Goal: Task Accomplishment & Management: Use online tool/utility

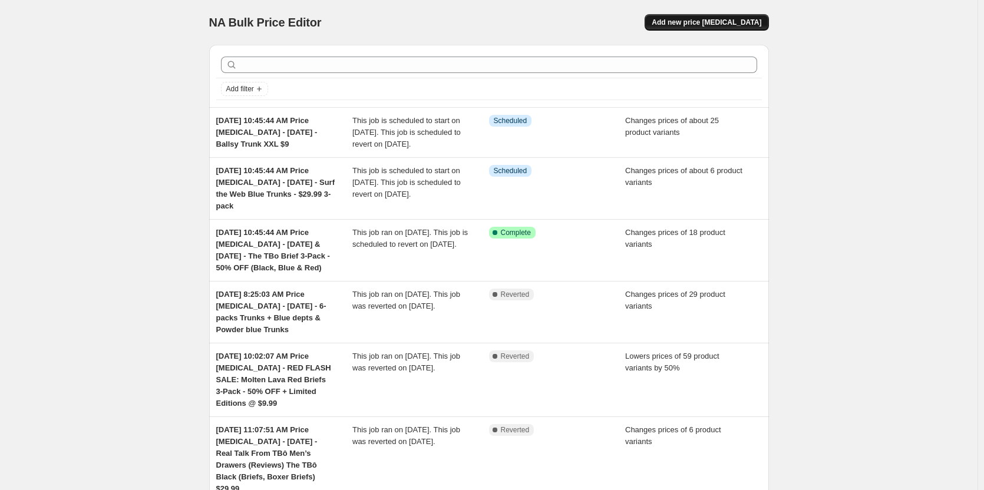
click at [733, 22] on span "Add new price [MEDICAL_DATA]" at bounding box center [707, 22] width 110 height 9
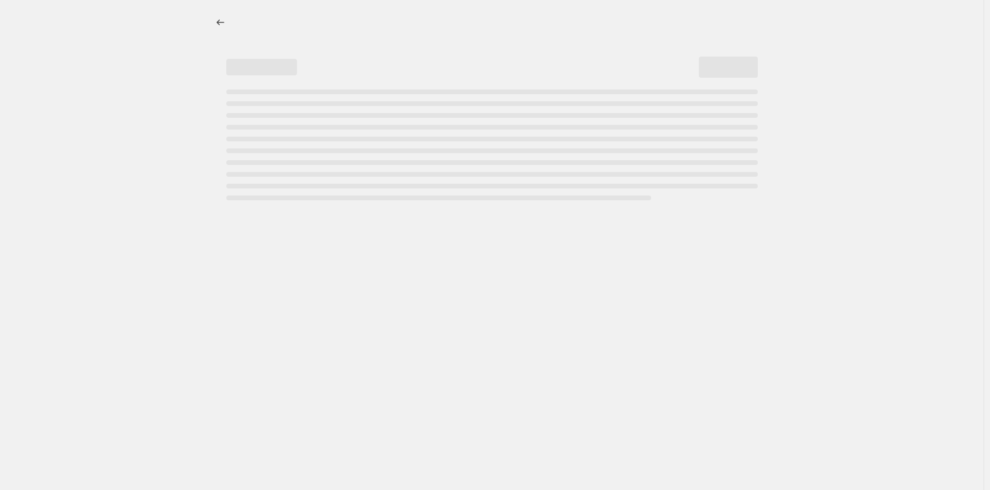
select select "percentage"
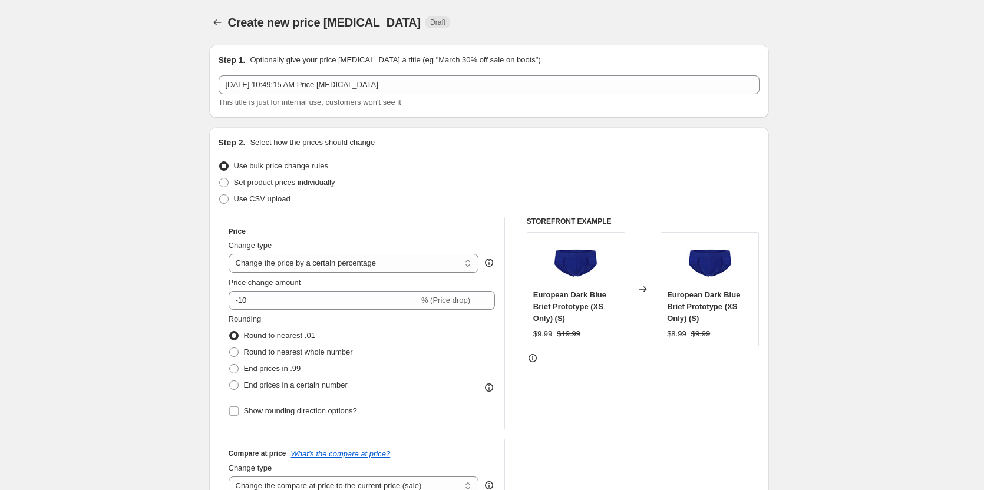
click at [417, 74] on div "Step 1. Optionally give your price [MEDICAL_DATA] a title (eg "March 30% off sa…" at bounding box center [489, 81] width 541 height 54
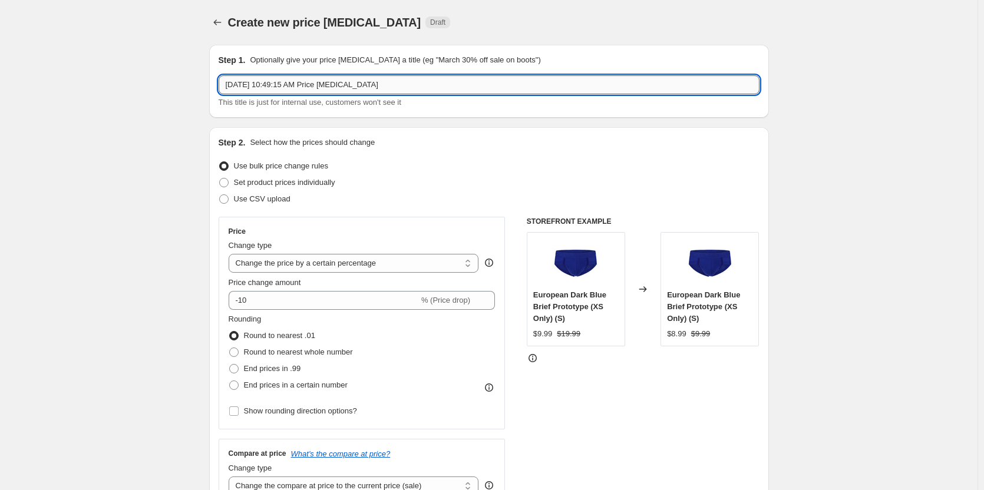
click at [417, 84] on input "[DATE] 10:49:15 AM Price [MEDICAL_DATA]" at bounding box center [489, 84] width 541 height 19
click at [228, 24] on div at bounding box center [218, 22] width 19 height 17
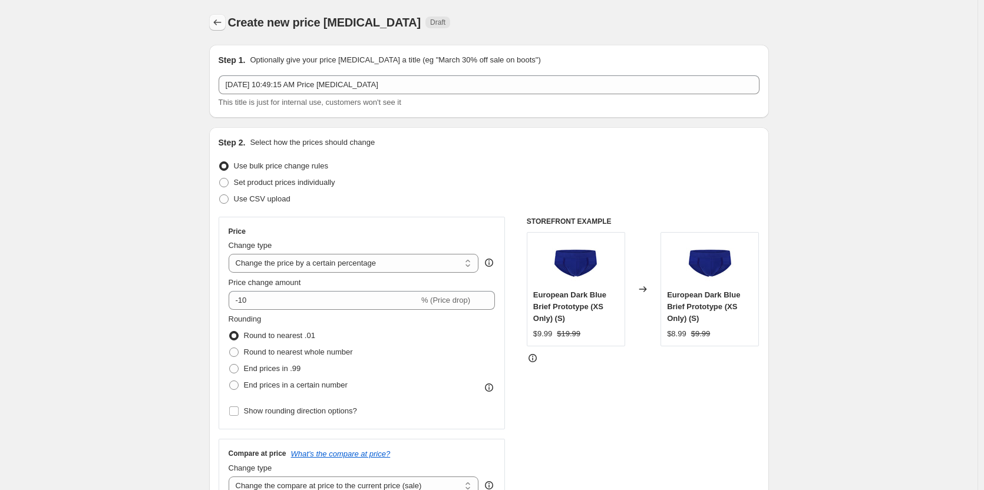
click at [222, 24] on icon "Price change jobs" at bounding box center [218, 23] width 12 height 12
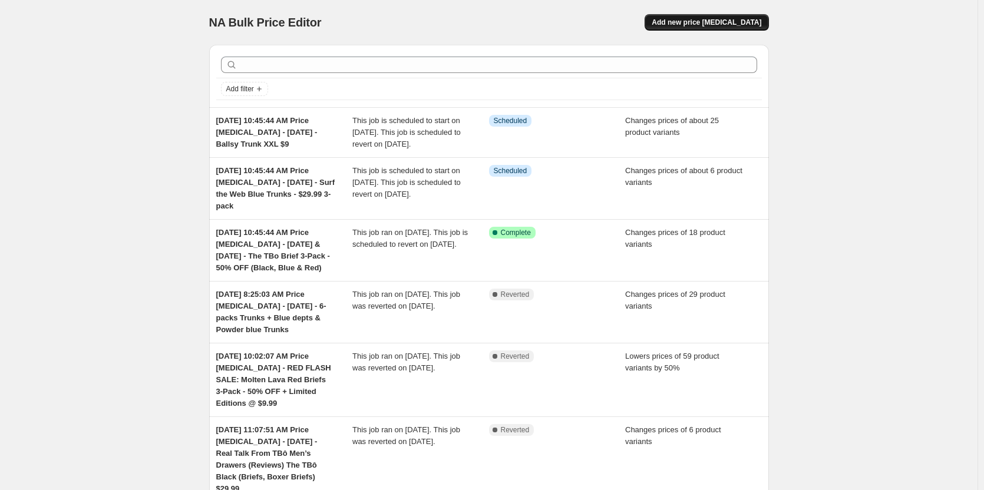
drag, startPoint x: 717, startPoint y: 34, endPoint x: 717, endPoint y: 27, distance: 6.5
click at [717, 30] on div "NA Bulk Price Editor. This page is ready NA Bulk Price Editor Add new price [ME…" at bounding box center [489, 22] width 560 height 45
click at [717, 18] on button "Add new price [MEDICAL_DATA]" at bounding box center [707, 22] width 124 height 17
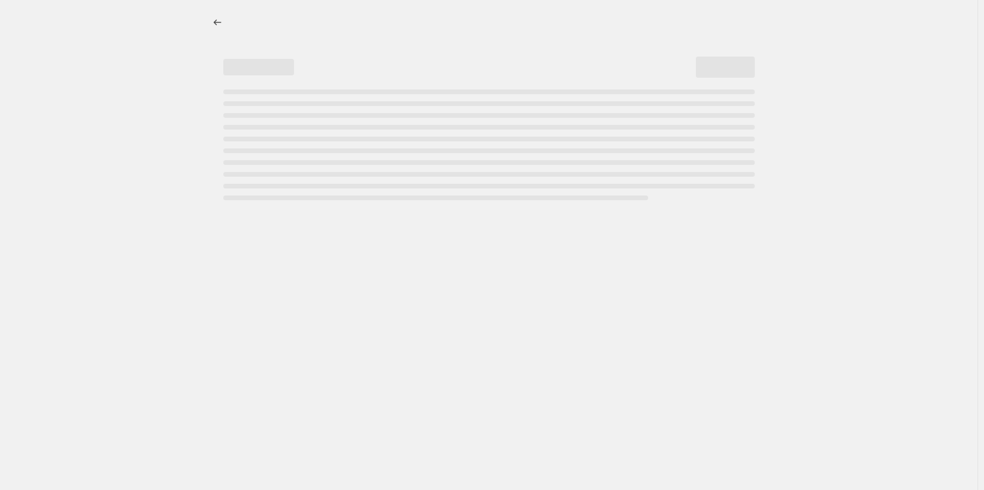
select select "percentage"
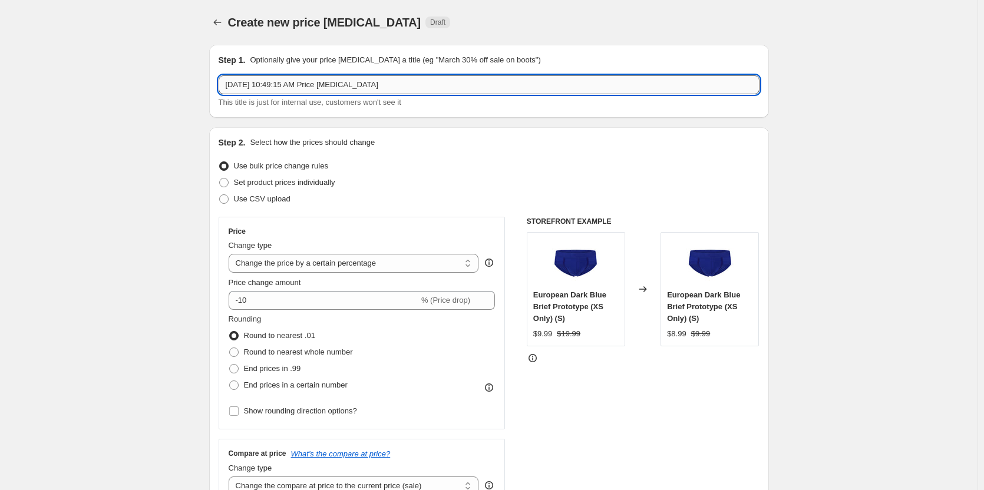
click at [417, 85] on input "[DATE] 10:49:15 AM Price [MEDICAL_DATA]" at bounding box center [489, 84] width 541 height 19
paste input "Your [DATE] TEE - The Raglan Tee + Hot Deals 50% OFF"
click at [627, 83] on input "[DATE] 10:49:15 AM Price [MEDICAL_DATA] - Your [DATE] TEE - The Raglan Tee + Ho…" at bounding box center [489, 84] width 541 height 19
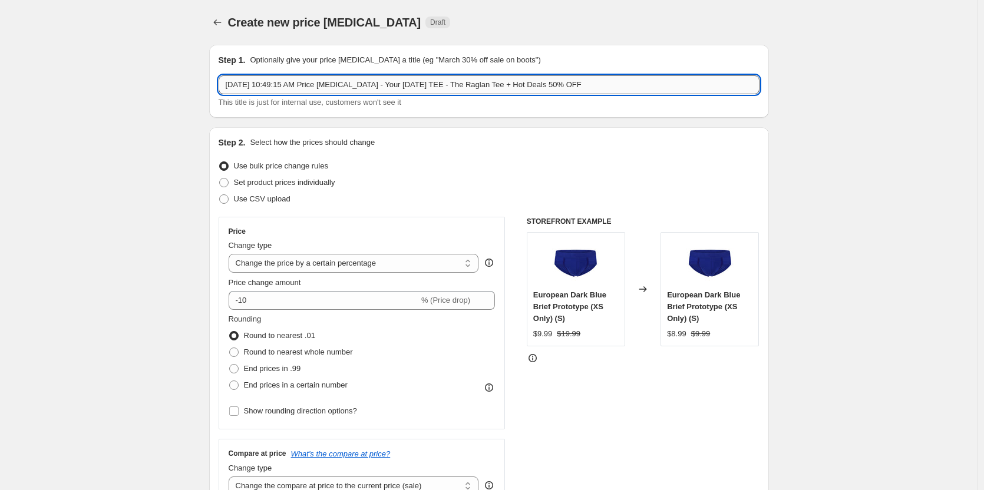
click at [627, 83] on input "[DATE] 10:49:15 AM Price [MEDICAL_DATA] - Your [DATE] TEE - The Raglan Tee + Ho…" at bounding box center [489, 84] width 541 height 19
click at [745, 85] on input "[DATE] 10:49:15 AM Price [MEDICAL_DATA] - Your [DATE] TEE - The Raglan Tee + Ho…" at bounding box center [489, 84] width 541 height 19
type input "[DATE] 10:49:15 AM Price [MEDICAL_DATA] - Your [DATE] TEE - The Raglan Tee + Ho…"
click at [418, 253] on div "Change type Change the price to a certain amount Change the price by a certain …" at bounding box center [354, 256] width 250 height 33
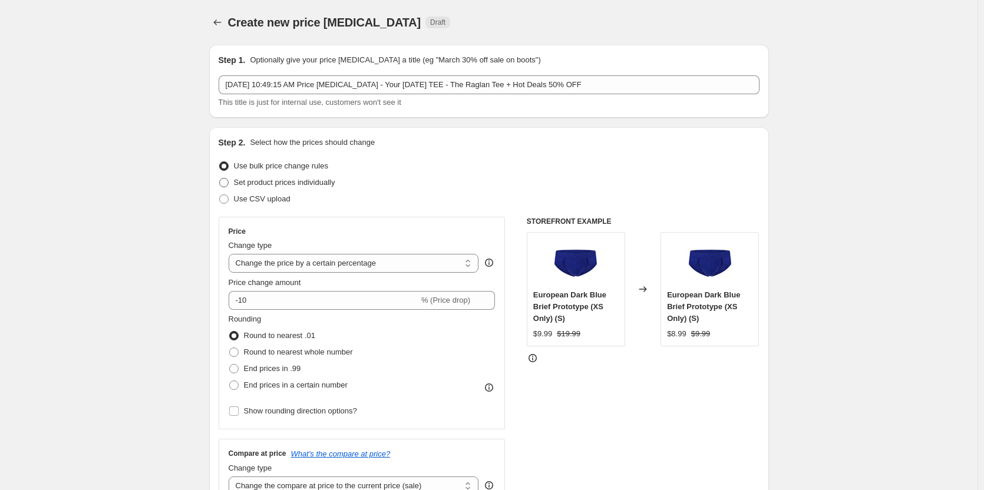
click at [285, 182] on span "Set product prices individually" at bounding box center [284, 182] width 101 height 9
click at [220, 179] on input "Set product prices individually" at bounding box center [219, 178] width 1 height 1
radio input "true"
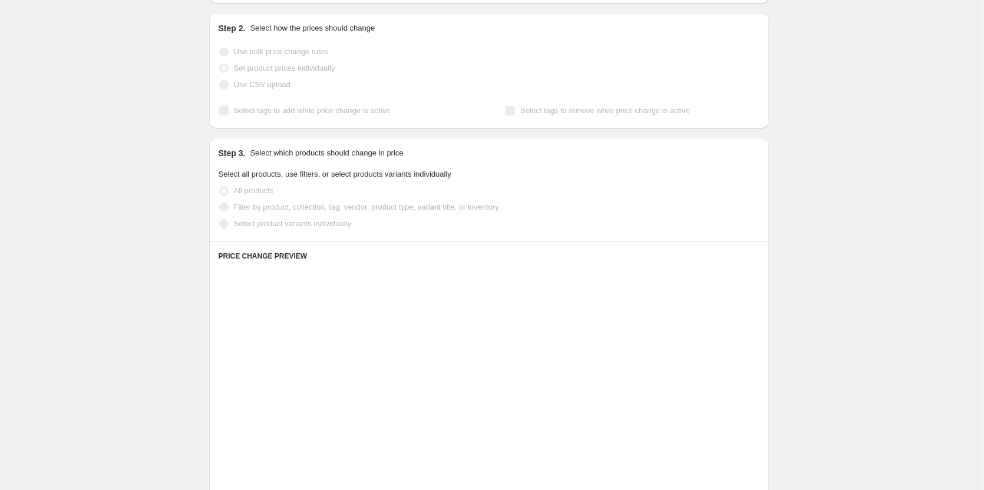
scroll to position [118, 0]
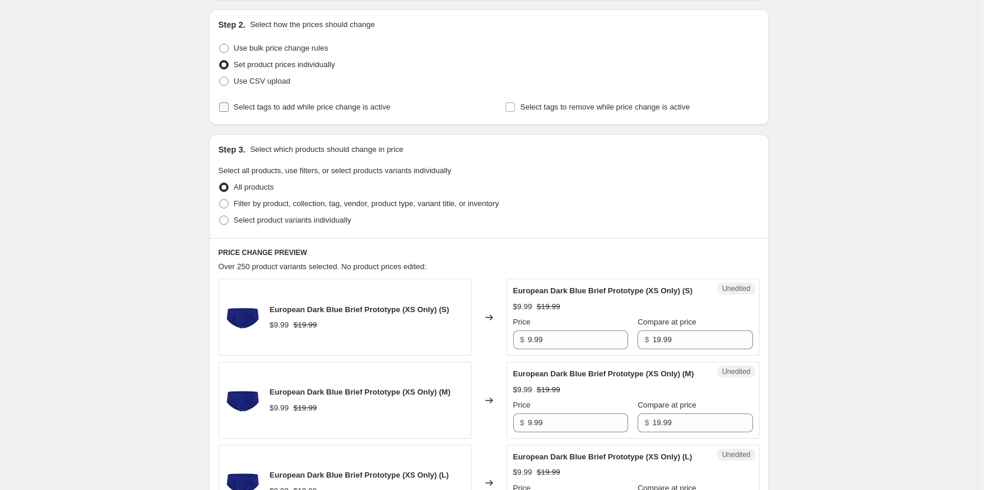
click at [315, 110] on span "Select tags to add while price change is active" at bounding box center [312, 107] width 157 height 9
click at [229, 110] on input "Select tags to add while price change is active" at bounding box center [223, 107] width 9 height 9
checkbox input "true"
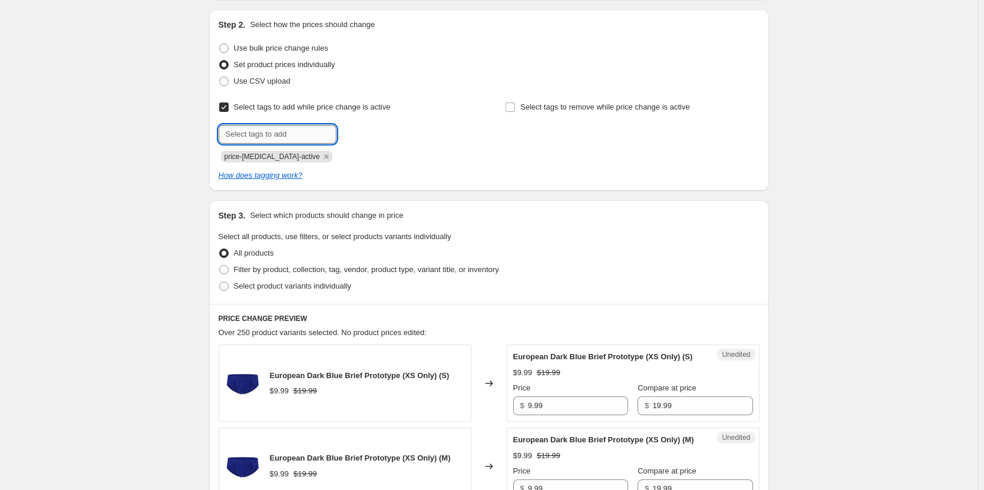
click at [334, 129] on input "text" at bounding box center [278, 134] width 118 height 19
type input "dc"
click at [384, 133] on div "dc Add dc" at bounding box center [346, 134] width 254 height 19
click at [359, 133] on b "Add" at bounding box center [354, 133] width 14 height 8
click at [515, 105] on input "Select tags to remove while price change is active" at bounding box center [510, 107] width 9 height 9
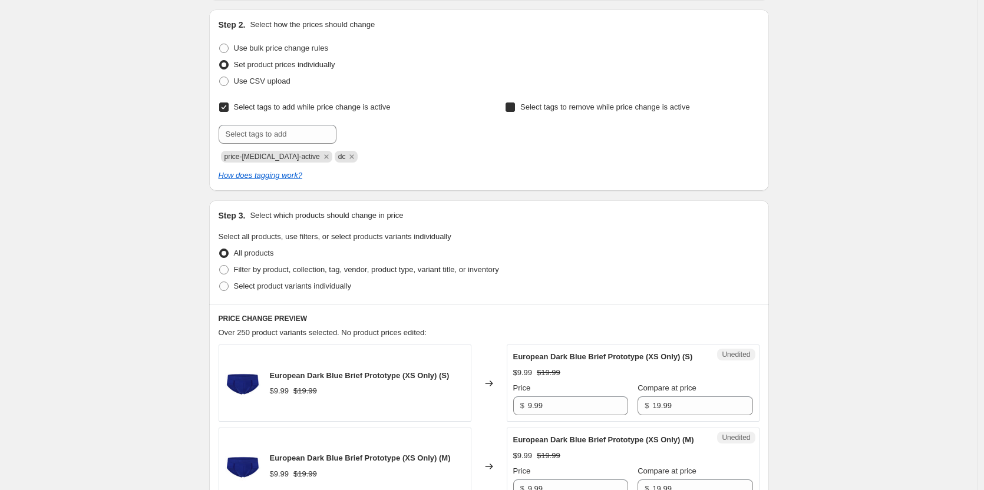
checkbox input "true"
click at [545, 134] on input "text" at bounding box center [564, 134] width 118 height 19
type input "dc"
click at [646, 131] on b "Add" at bounding box center [640, 133] width 14 height 8
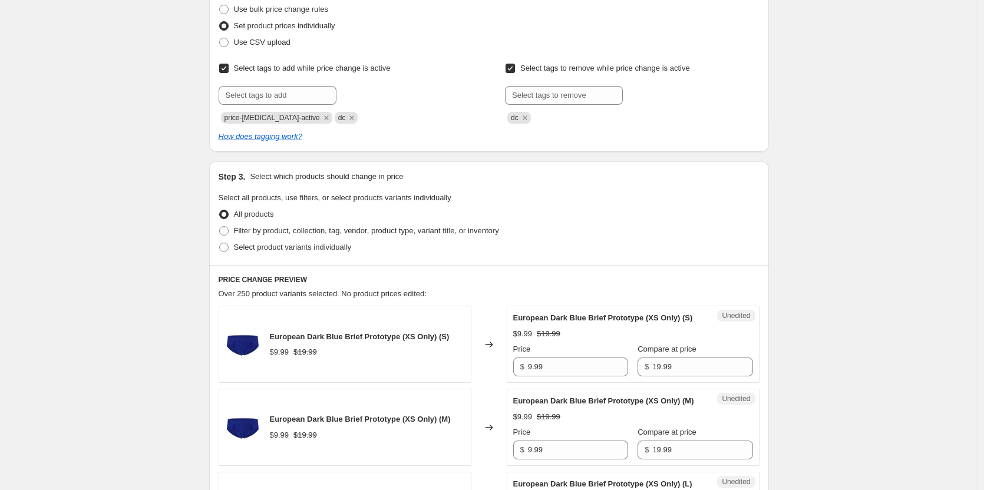
scroll to position [177, 0]
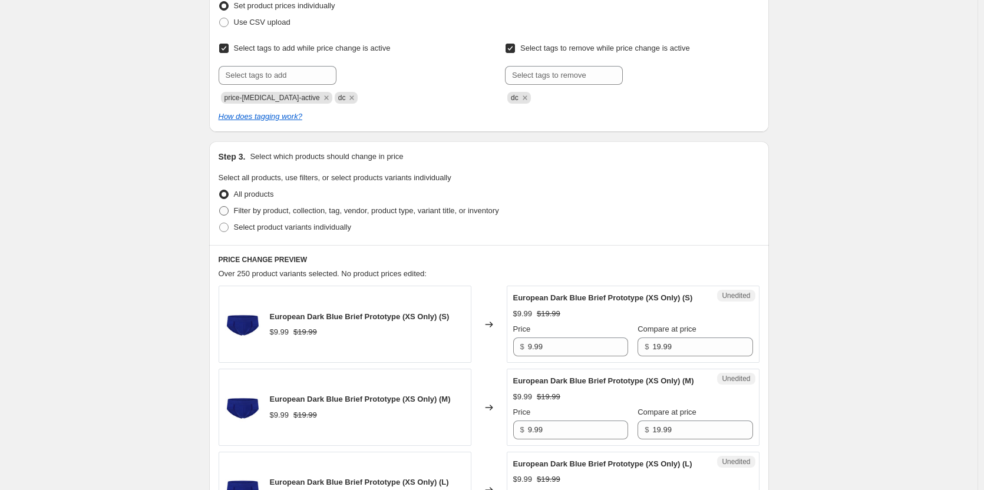
click at [270, 212] on span "Filter by product, collection, tag, vendor, product type, variant title, or inv…" at bounding box center [366, 210] width 265 height 9
click at [220, 207] on input "Filter by product, collection, tag, vendor, product type, variant title, or inv…" at bounding box center [219, 206] width 1 height 1
radio input "true"
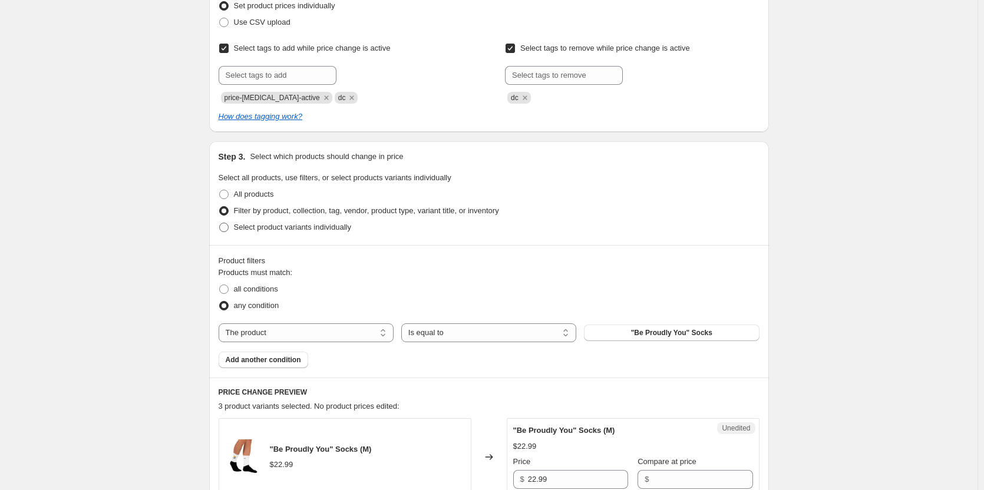
click at [250, 229] on span "Select product variants individually" at bounding box center [292, 227] width 117 height 9
click at [220, 223] on input "Select product variants individually" at bounding box center [219, 223] width 1 height 1
radio input "true"
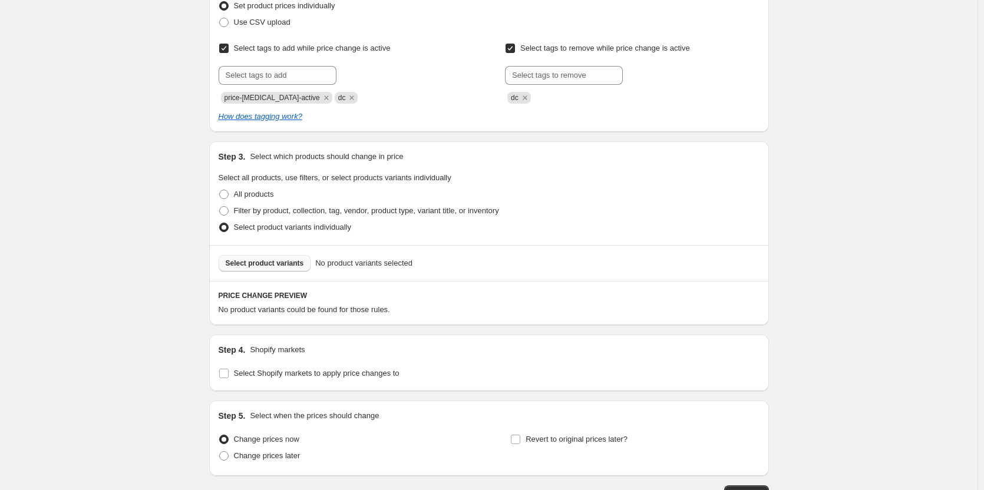
click at [300, 263] on span "Select product variants" at bounding box center [265, 263] width 78 height 9
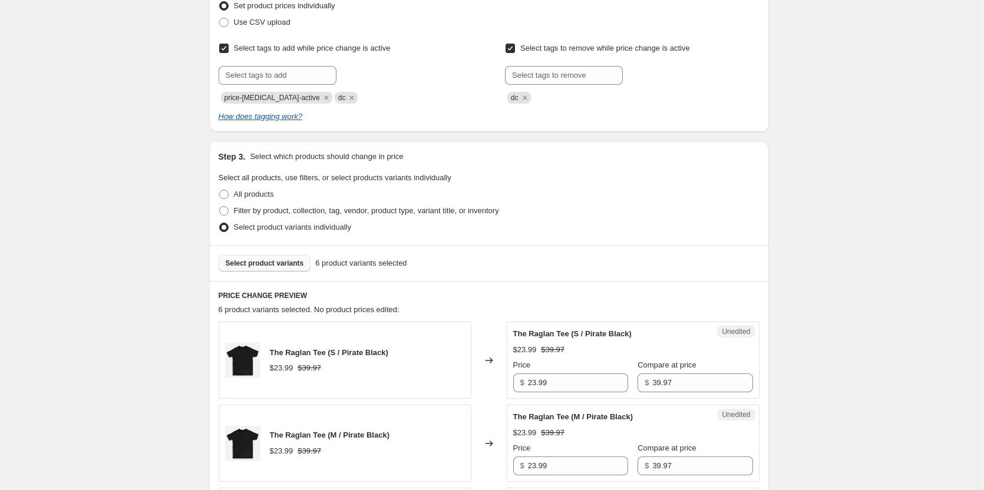
scroll to position [59, 0]
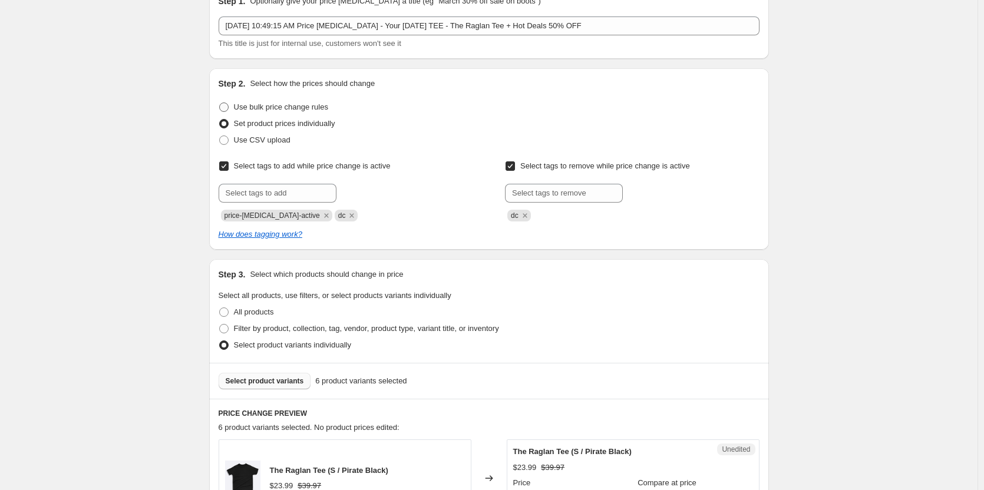
click at [252, 111] on span "Use bulk price change rules" at bounding box center [281, 107] width 94 height 9
click at [220, 103] on input "Use bulk price change rules" at bounding box center [219, 103] width 1 height 1
radio input "true"
select select "percentage"
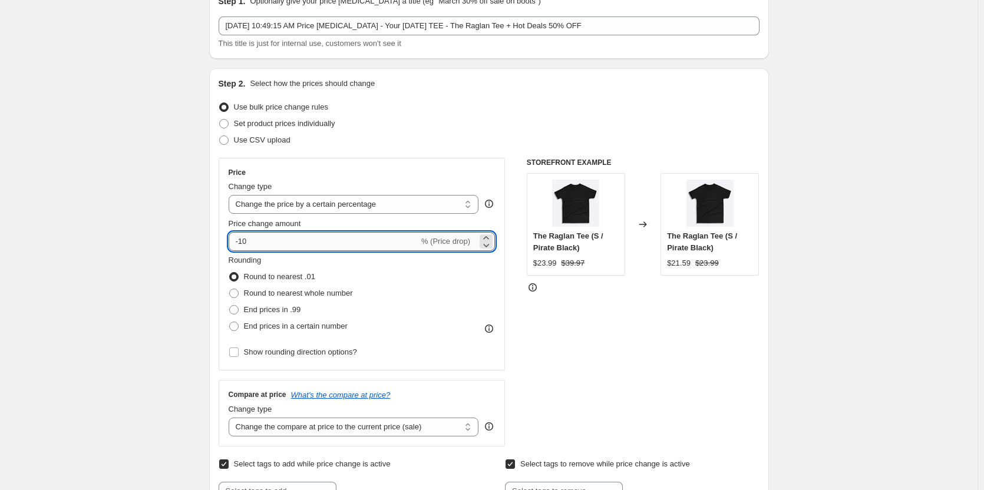
click at [348, 240] on input "-10" at bounding box center [324, 241] width 190 height 19
type input "-1"
type input "-50"
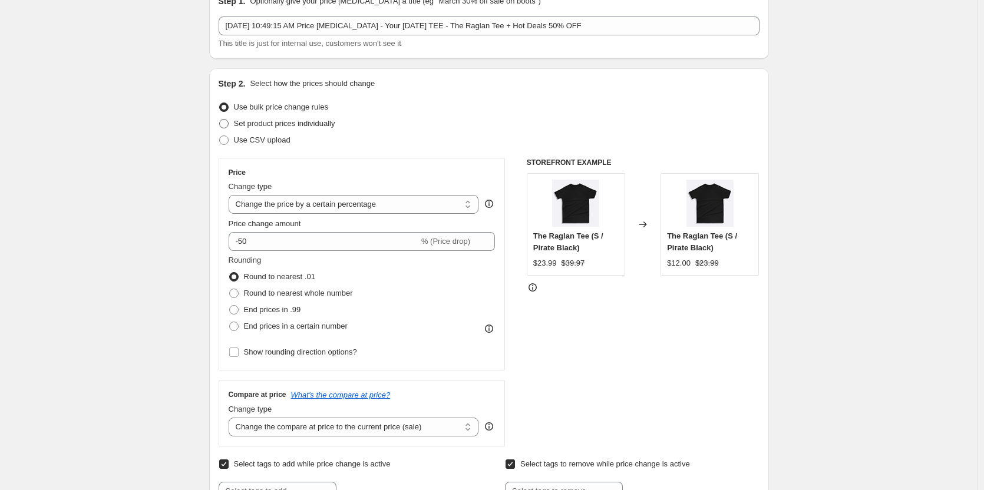
click at [262, 122] on span "Set product prices individually" at bounding box center [284, 123] width 101 height 9
click at [220, 120] on input "Set product prices individually" at bounding box center [219, 119] width 1 height 1
radio input "true"
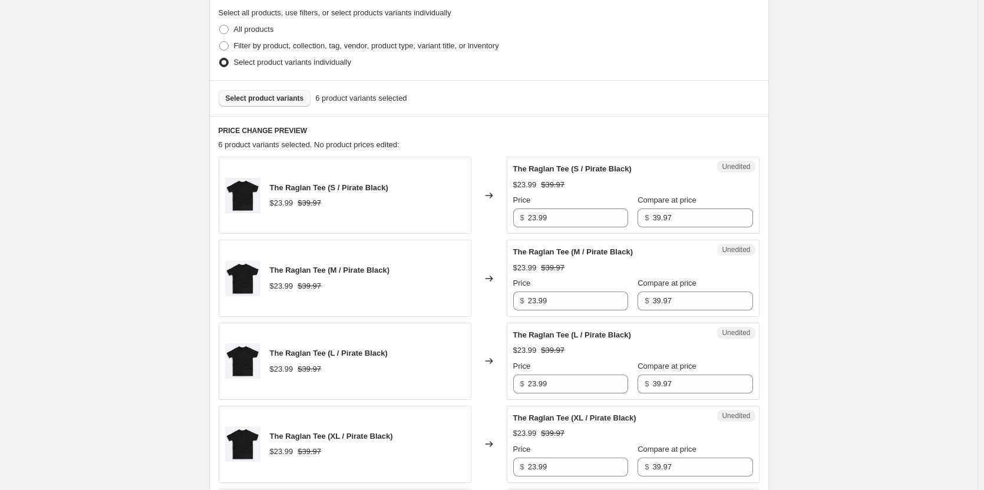
scroll to position [354, 0]
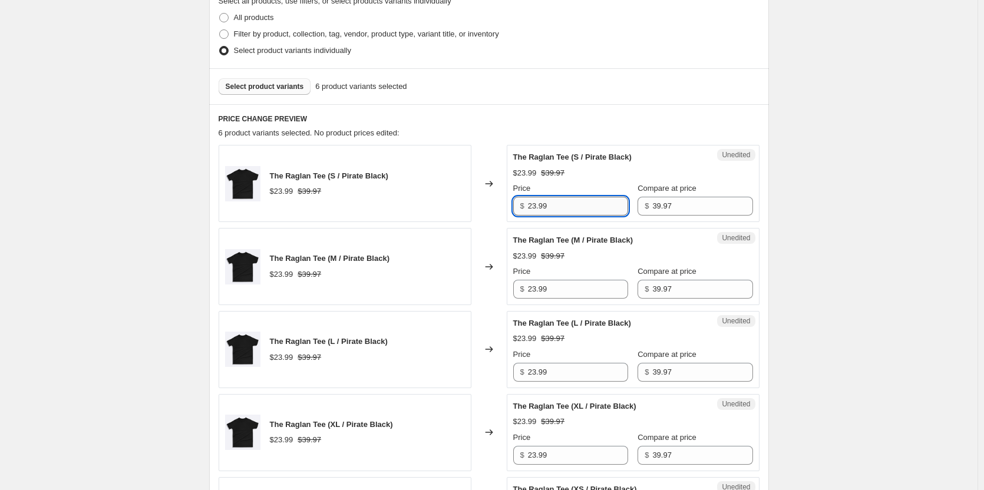
click at [575, 209] on input "23.99" at bounding box center [578, 206] width 100 height 19
click at [577, 209] on input "23.99" at bounding box center [578, 206] width 100 height 19
click at [560, 205] on input "23.99" at bounding box center [578, 206] width 100 height 19
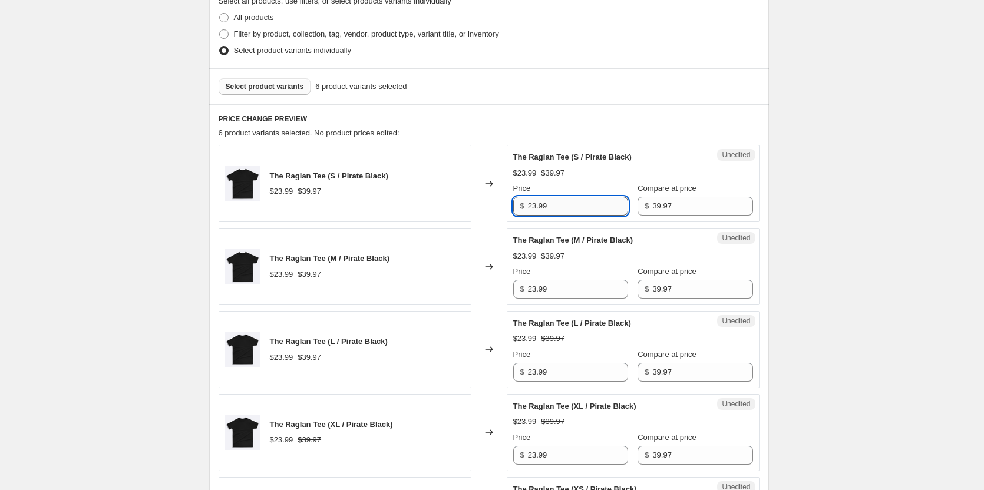
click at [560, 205] on input "23.99" at bounding box center [578, 206] width 100 height 19
type input "19.98"
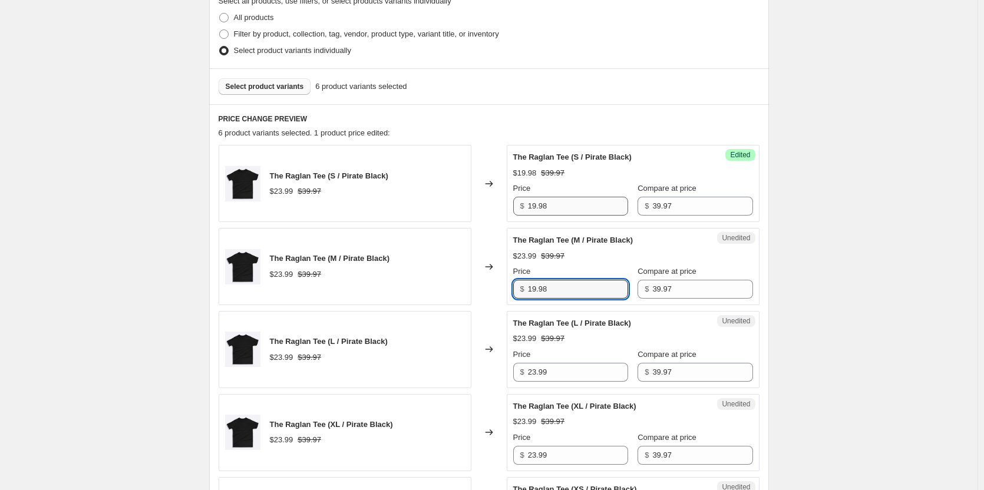
type input "19.98"
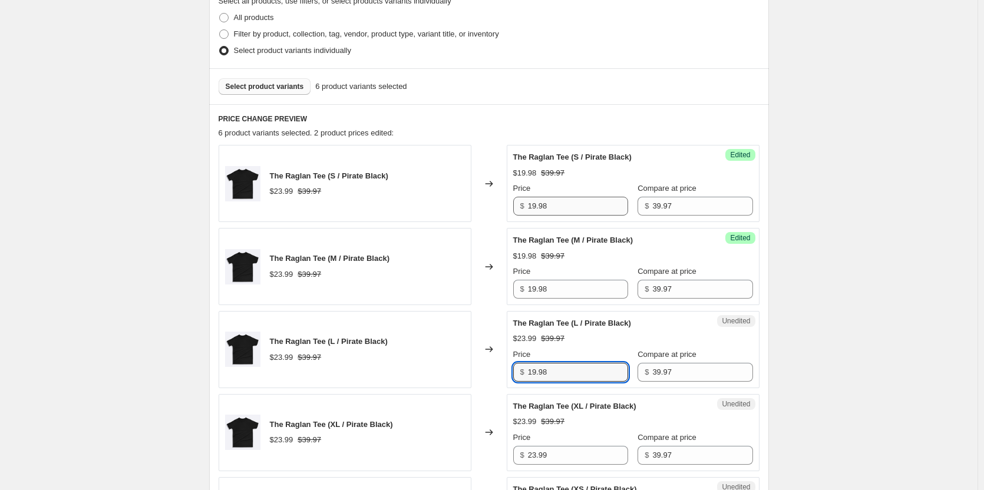
type input "19.98"
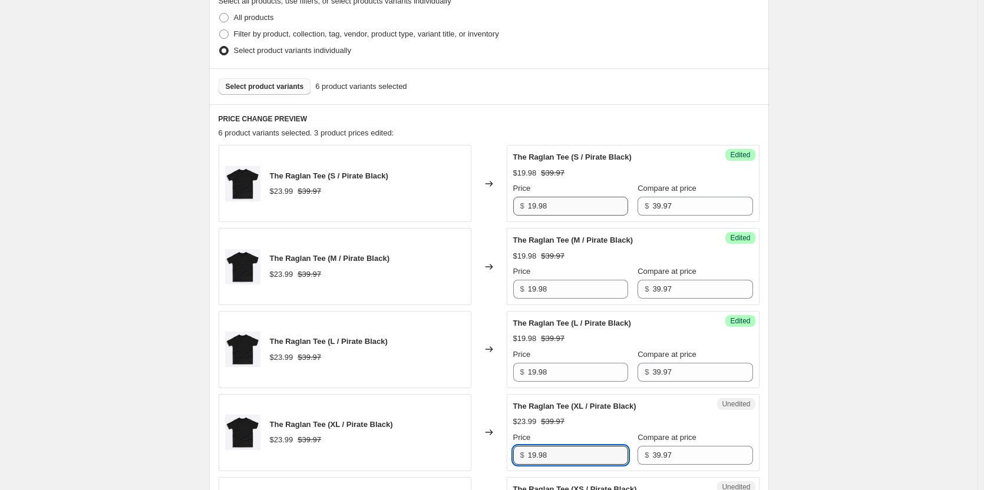
type input "19.98"
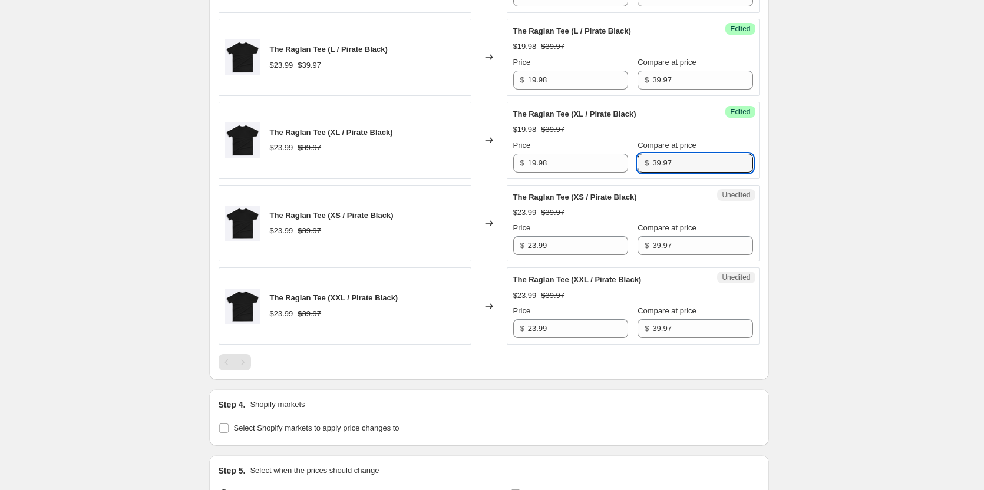
scroll to position [648, 0]
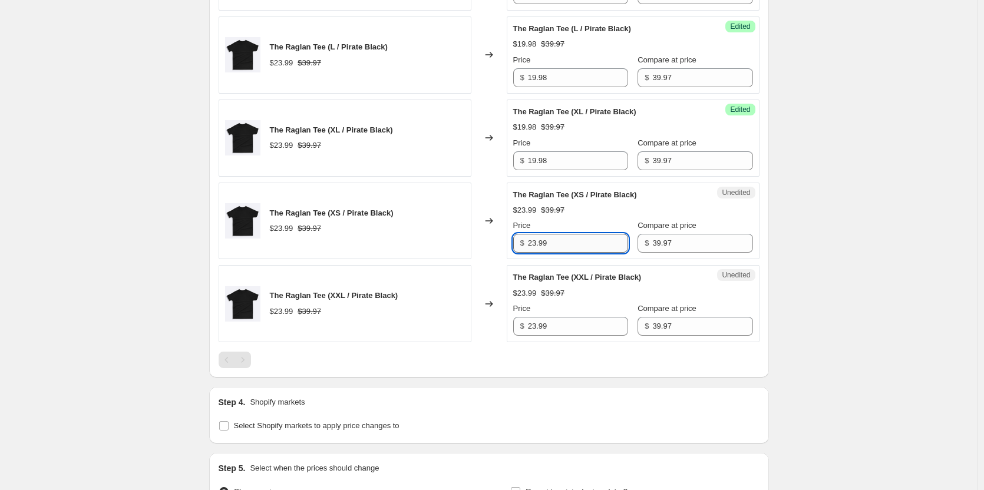
click at [563, 240] on input "23.99" at bounding box center [578, 243] width 100 height 19
type input "19.98"
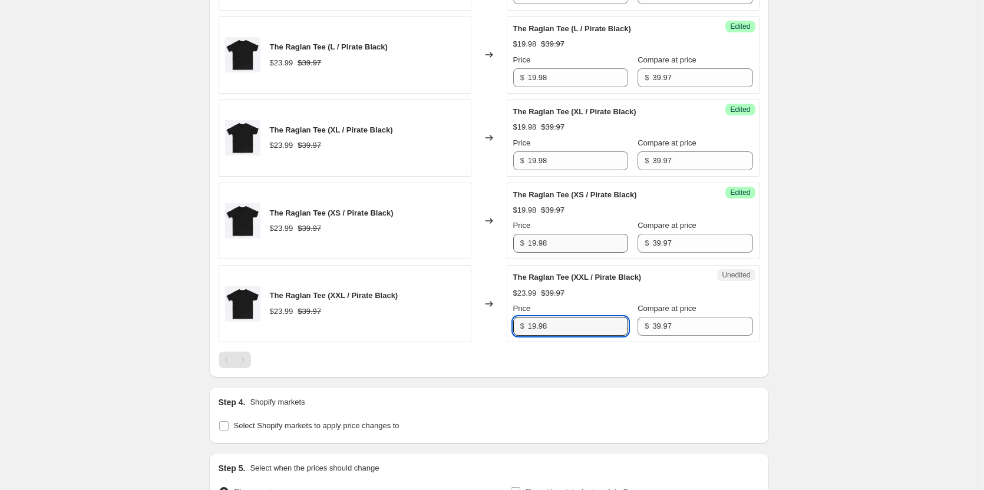
type input "19.98"
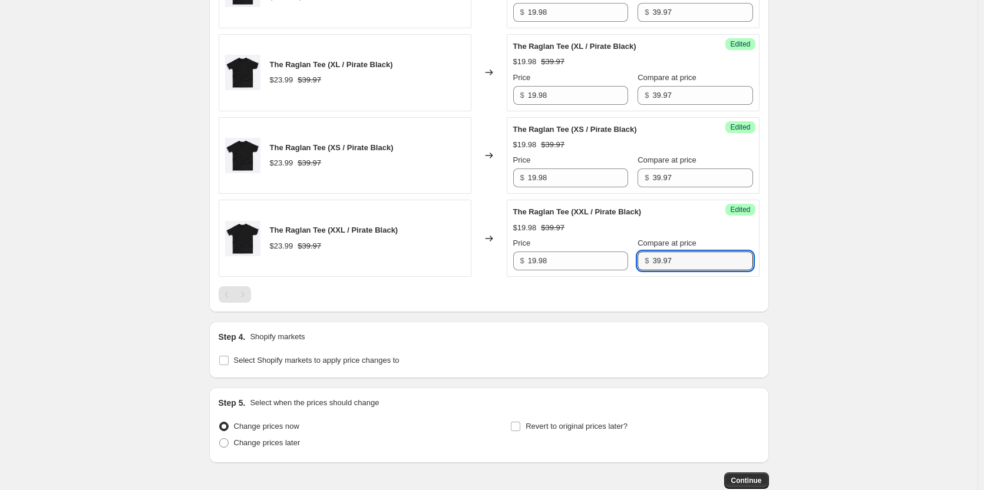
scroll to position [784, 0]
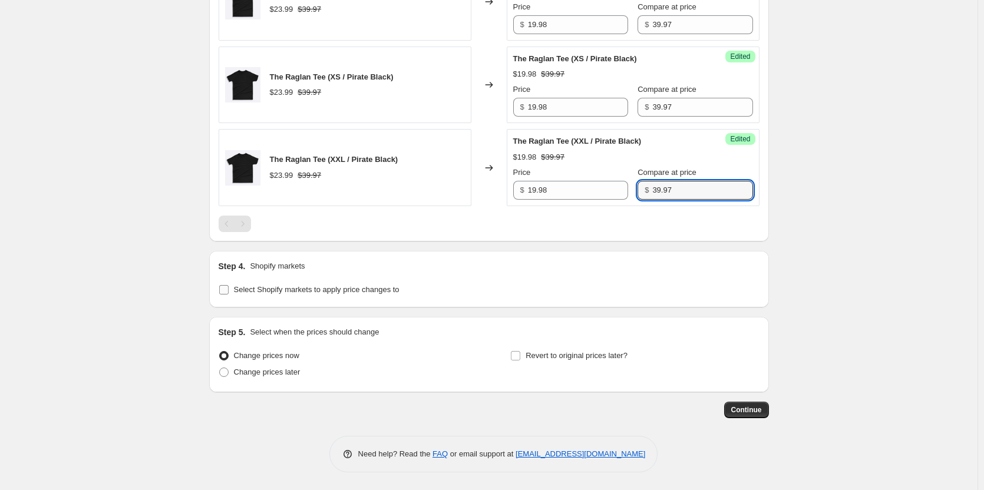
click at [226, 295] on input "Select Shopify markets to apply price changes to" at bounding box center [223, 289] width 9 height 9
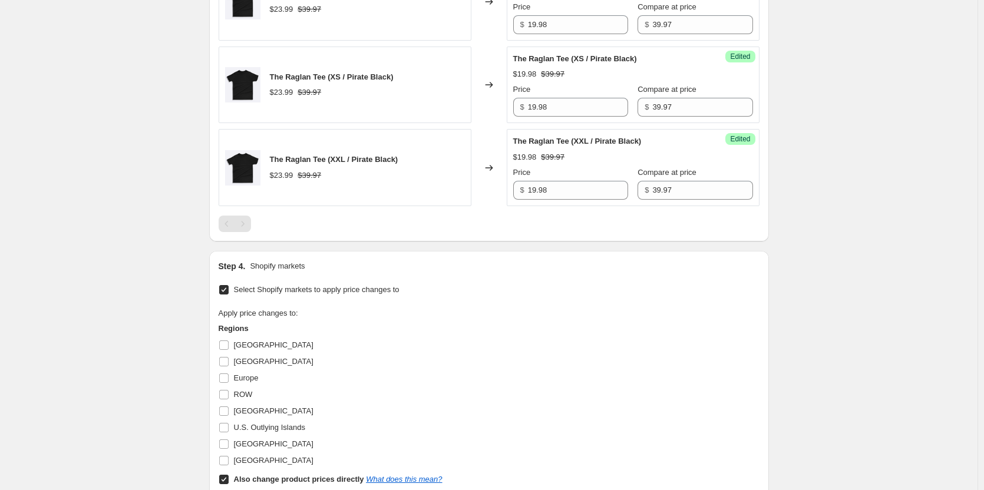
click at [226, 295] on input "Select Shopify markets to apply price changes to" at bounding box center [223, 289] width 9 height 9
checkbox input "false"
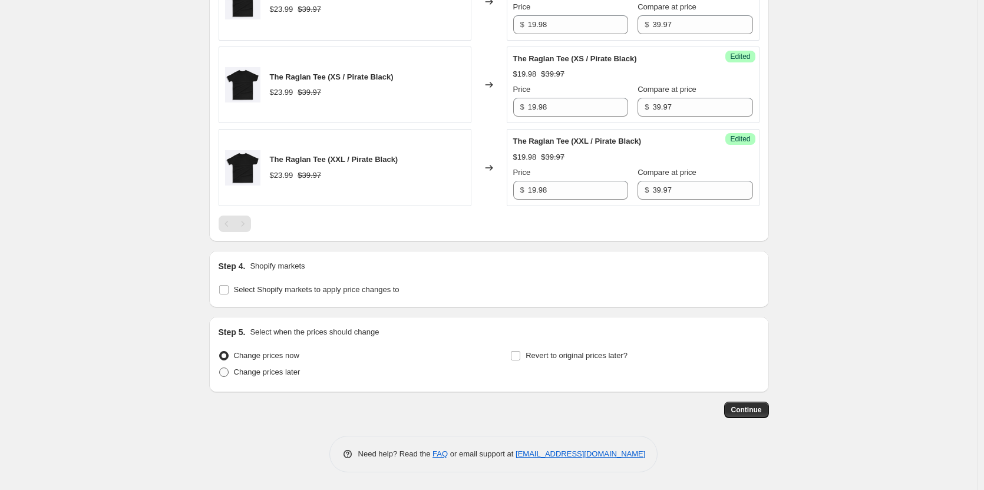
click at [233, 376] on label "Change prices later" at bounding box center [260, 372] width 82 height 17
click at [220, 368] on input "Change prices later" at bounding box center [219, 368] width 1 height 1
radio input "true"
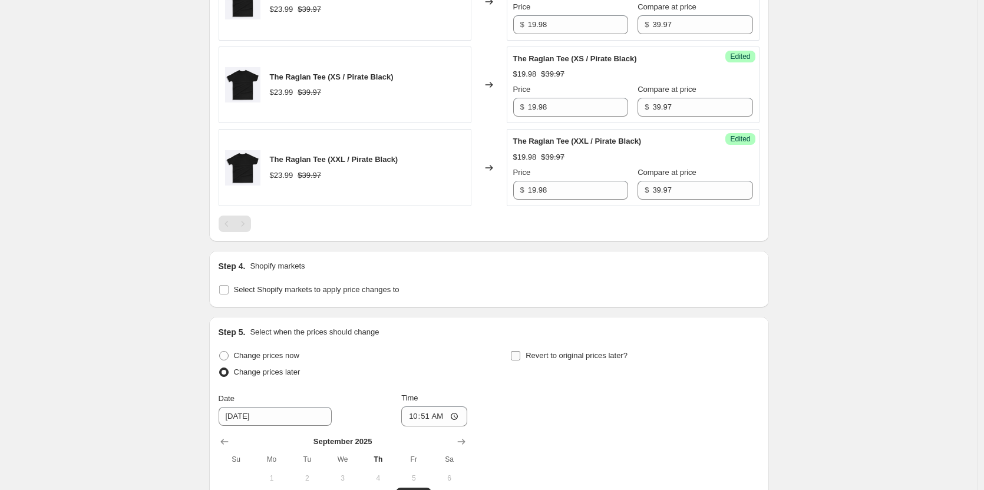
click at [576, 359] on span "Revert to original prices later?" at bounding box center [577, 355] width 102 height 9
click at [520, 359] on input "Revert to original prices later?" at bounding box center [515, 355] width 9 height 9
checkbox input "true"
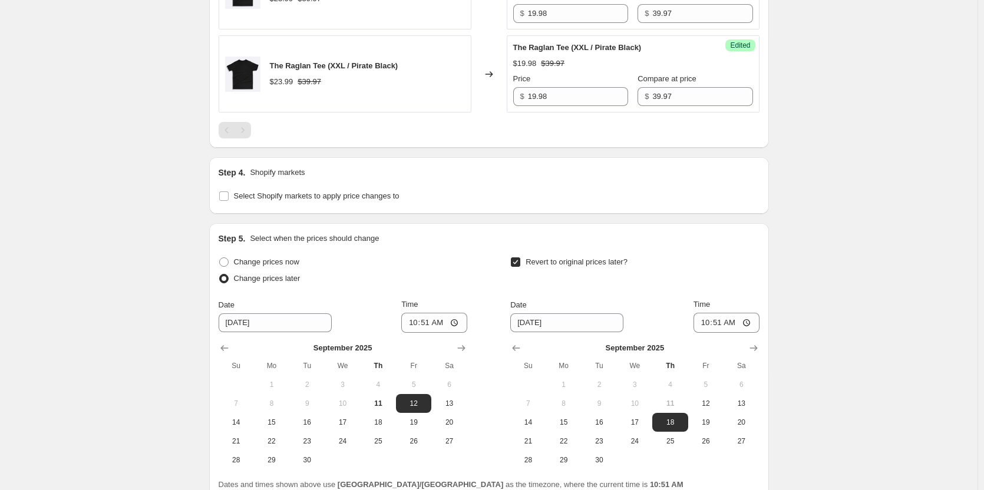
scroll to position [961, 0]
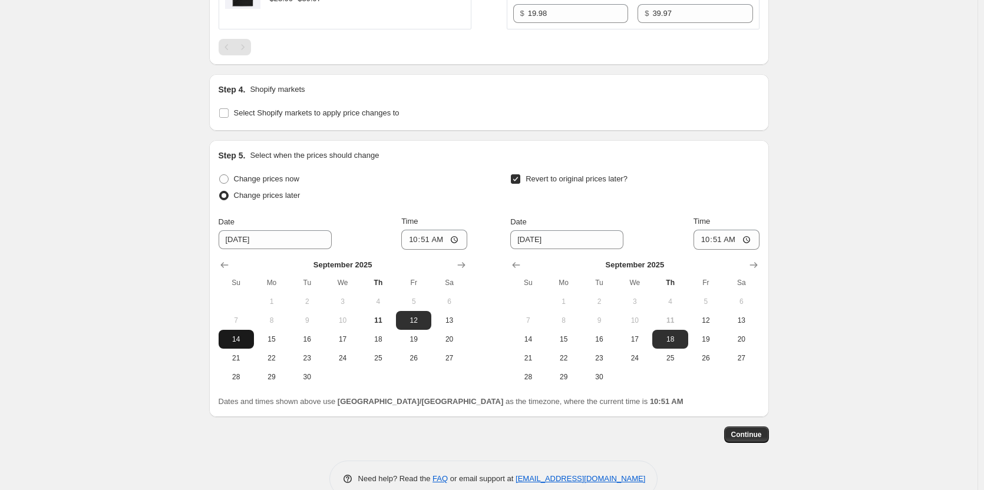
click at [237, 341] on span "14" at bounding box center [236, 339] width 26 height 9
type input "[DATE]"
click at [443, 237] on input "10:51" at bounding box center [434, 240] width 66 height 20
click at [427, 240] on input "10:51" at bounding box center [434, 240] width 66 height 20
type input "09:00"
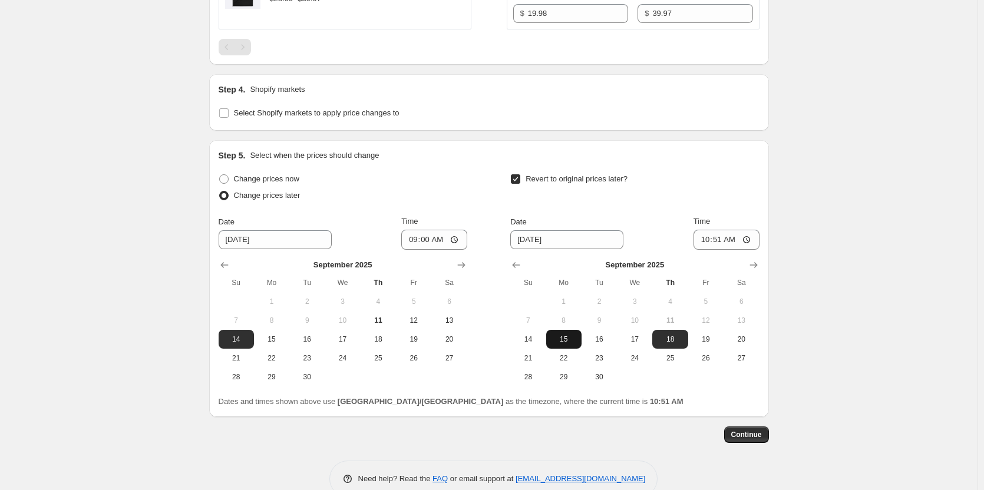
click at [577, 341] on span "15" at bounding box center [564, 339] width 26 height 9
type input "[DATE]"
click at [735, 235] on input "10:51" at bounding box center [727, 240] width 66 height 20
click at [726, 243] on input "10:51" at bounding box center [727, 240] width 66 height 20
type input "09:00"
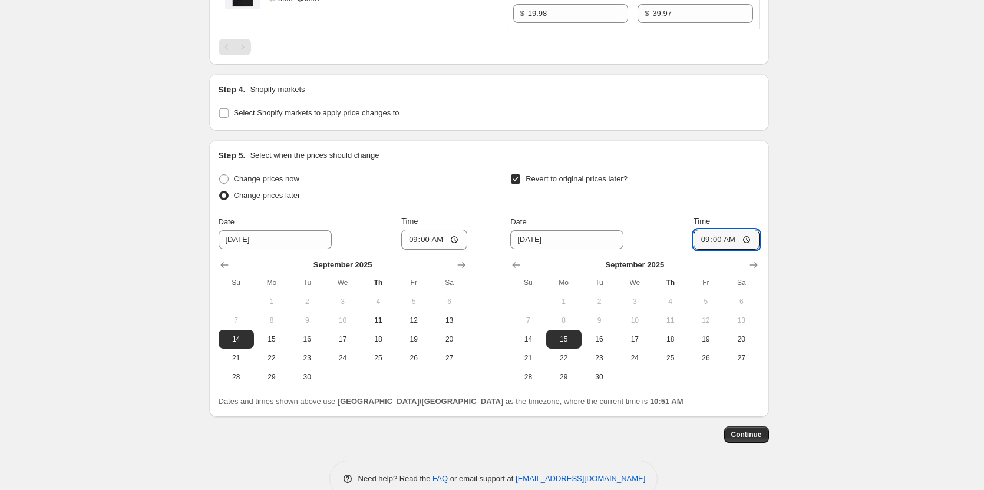
scroll to position [986, 0]
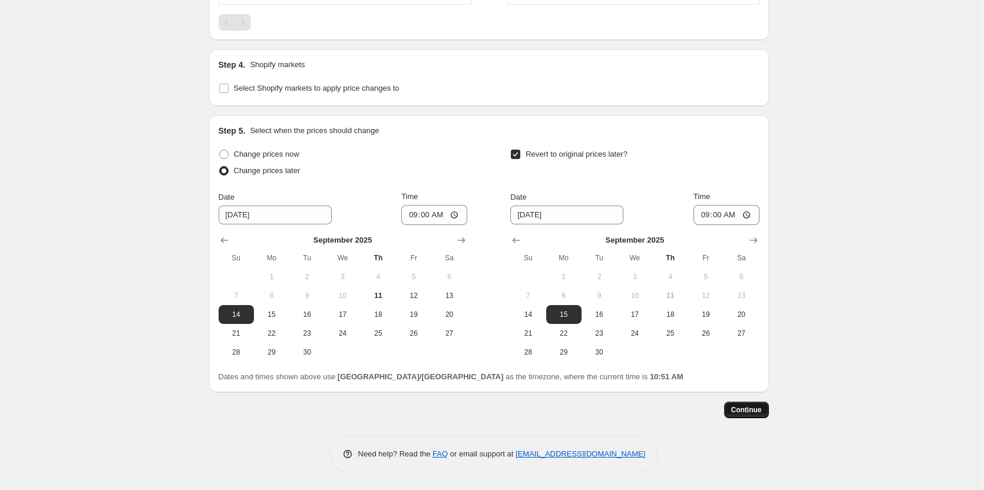
click at [760, 402] on button "Continue" at bounding box center [746, 410] width 45 height 17
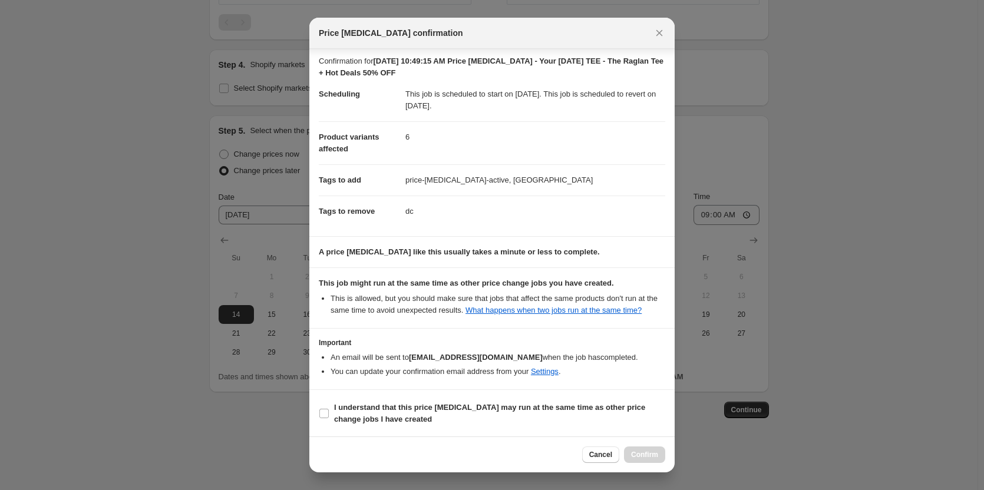
scroll to position [4, 0]
drag, startPoint x: 671, startPoint y: 42, endPoint x: 656, endPoint y: 35, distance: 16.1
click at [671, 41] on div "Price [MEDICAL_DATA] confirmation" at bounding box center [491, 33] width 365 height 31
click at [654, 32] on icon "Close" at bounding box center [660, 33] width 12 height 12
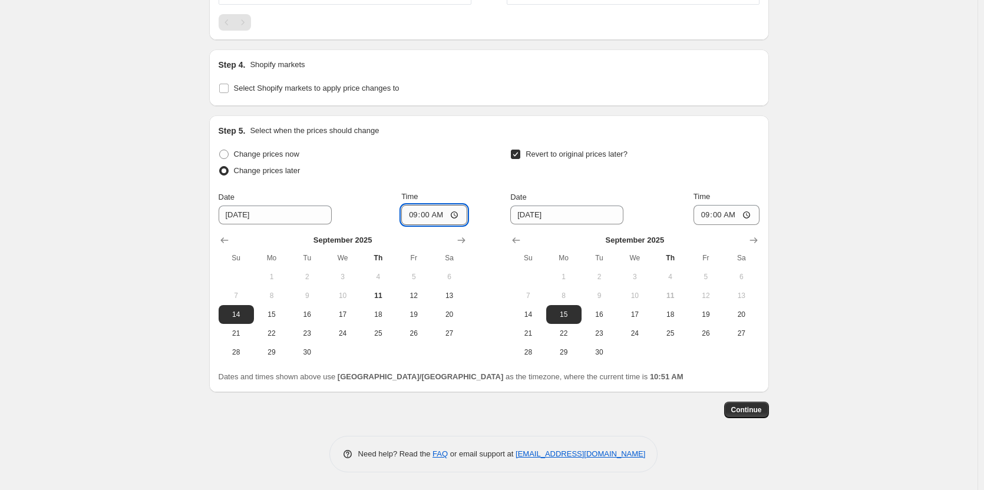
click at [442, 214] on input "09:00" at bounding box center [434, 215] width 66 height 20
type input "09:20"
click at [735, 214] on input "09:00" at bounding box center [727, 215] width 66 height 20
type input "09:20"
click at [733, 411] on button "Continue" at bounding box center [746, 410] width 45 height 17
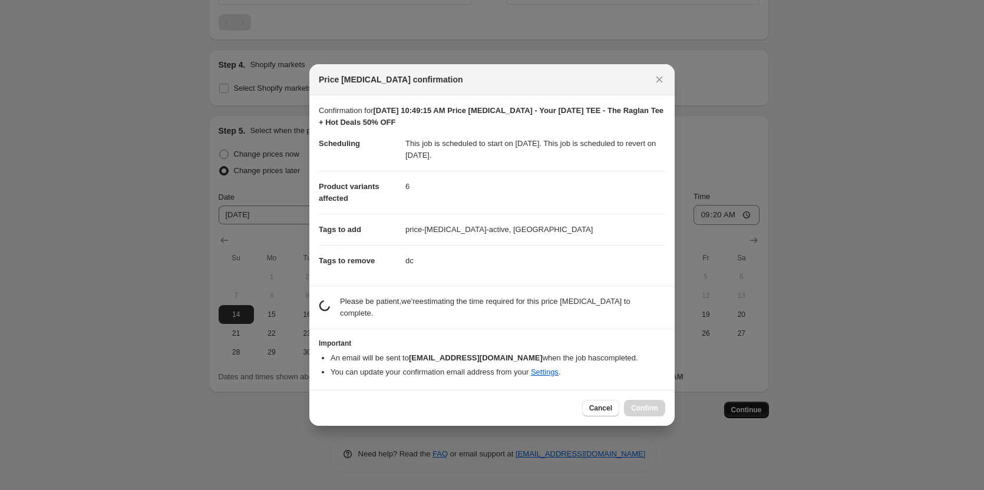
scroll to position [0, 0]
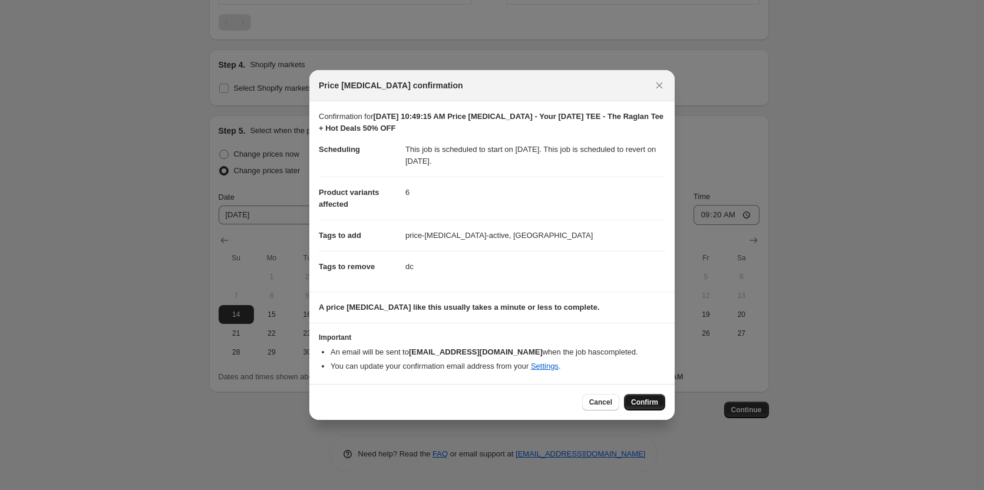
click at [650, 405] on span "Confirm" at bounding box center [644, 402] width 27 height 9
